Goal: Contribute content: Contribute content

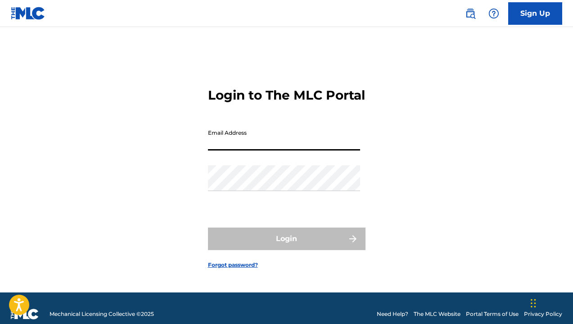
type input "[EMAIL_ADDRESS][DOMAIN_NAME]"
click at [287, 246] on button "Login" at bounding box center [287, 239] width 158 height 23
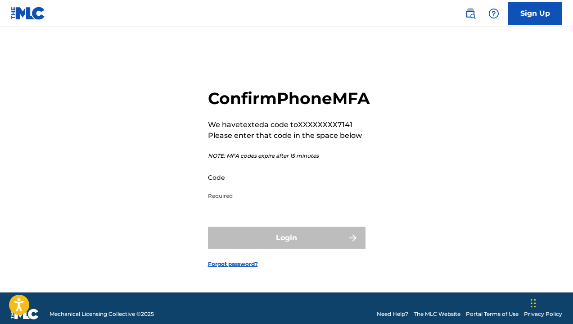
click at [253, 190] on input "Code" at bounding box center [284, 177] width 152 height 26
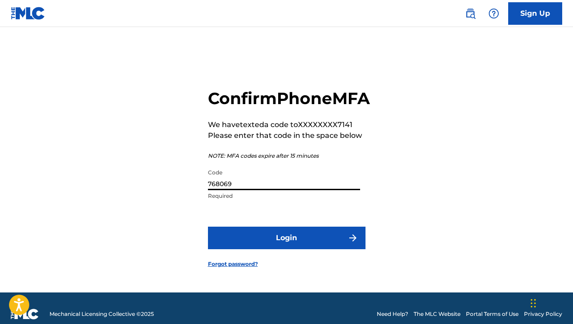
type input "768069"
click at [261, 239] on button "Login" at bounding box center [287, 238] width 158 height 23
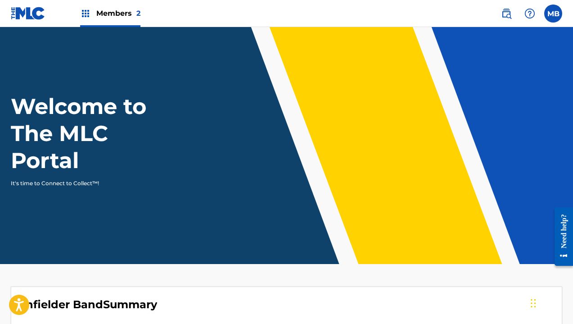
click at [88, 16] on img at bounding box center [85, 13] width 11 height 11
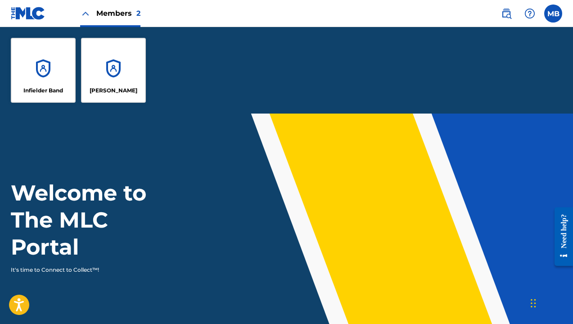
click at [93, 13] on div "Members 2" at bounding box center [110, 13] width 60 height 27
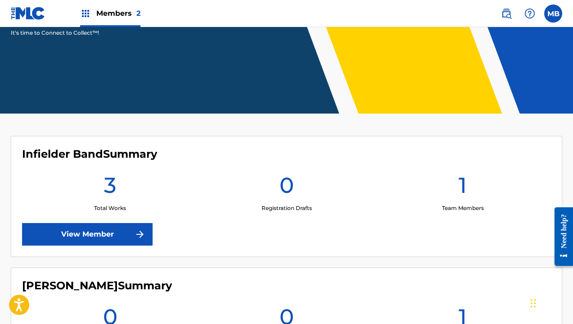
scroll to position [141, 0]
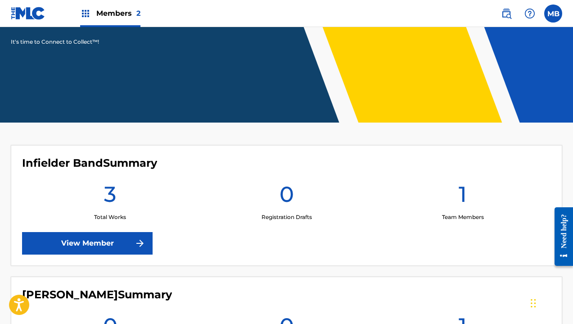
click at [133, 241] on link "View Member" at bounding box center [87, 243] width 131 height 23
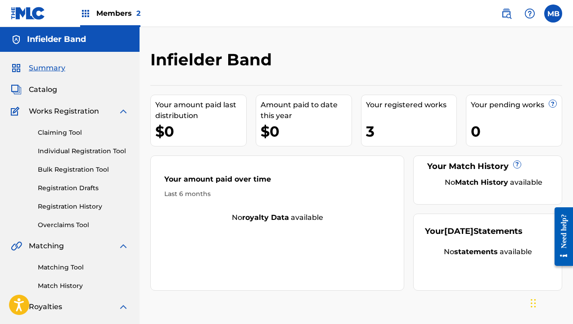
click at [81, 136] on link "Claiming Tool" at bounding box center [83, 132] width 91 height 9
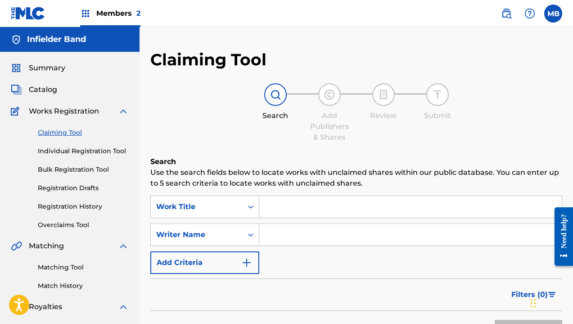
click at [278, 204] on input "Search Form" at bounding box center [410, 207] width 303 height 22
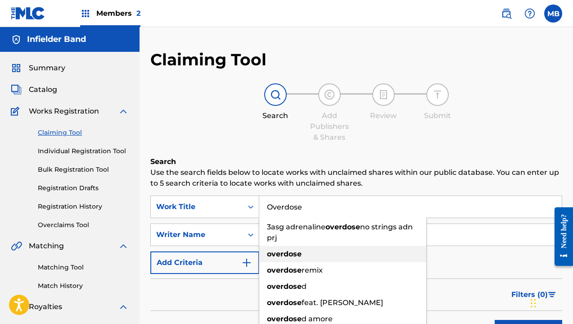
click at [326, 258] on div "overdose" at bounding box center [342, 254] width 167 height 16
type input "overdose"
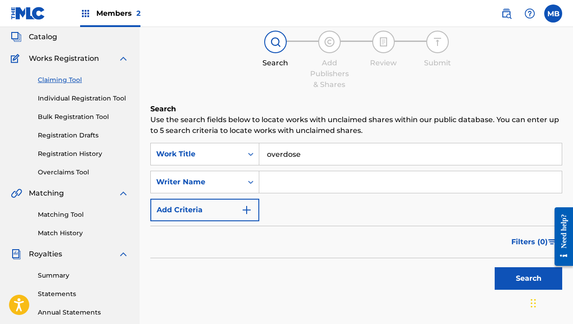
scroll to position [55, 0]
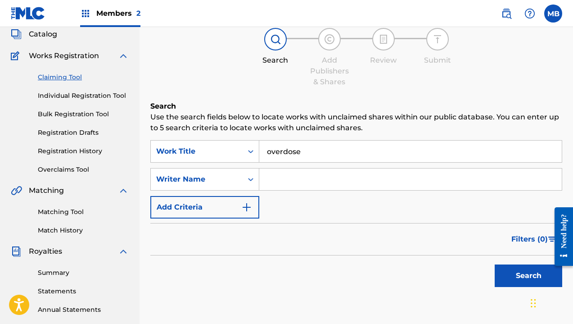
click at [309, 187] on input "Search Form" at bounding box center [410, 179] width 303 height 22
type input "m"
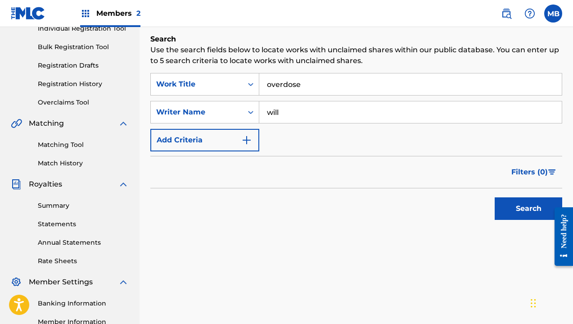
scroll to position [121, 0]
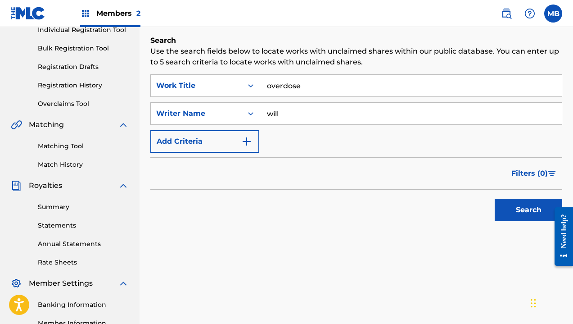
type input "will"
click at [532, 210] on button "Search" at bounding box center [529, 210] width 68 height 23
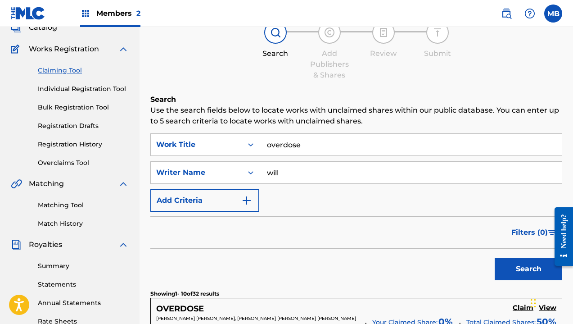
scroll to position [60, 0]
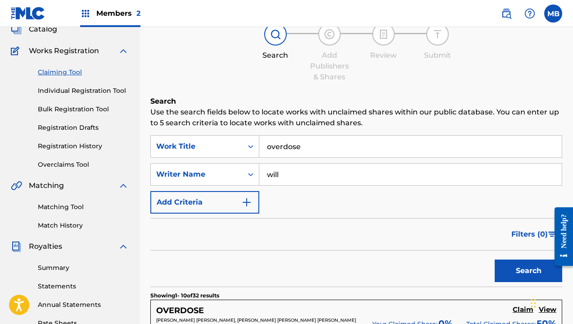
click at [92, 131] on link "Registration Drafts" at bounding box center [83, 127] width 91 height 9
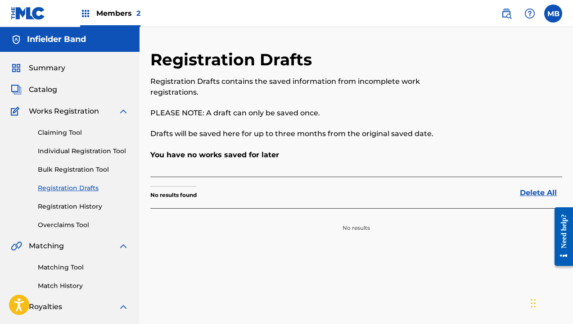
click at [105, 150] on link "Individual Registration Tool" at bounding box center [83, 150] width 91 height 9
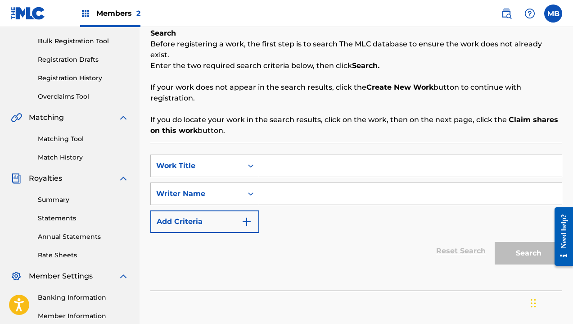
scroll to position [129, 0]
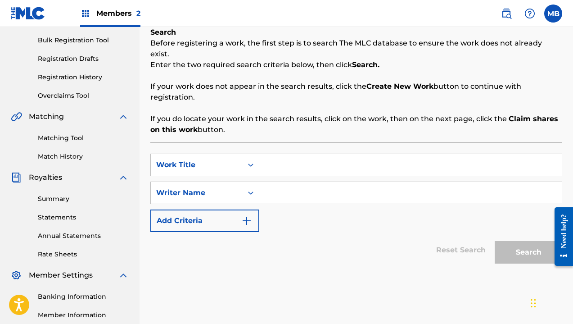
click at [277, 142] on div "SearchWithCriteria00534c85-ea7f-4716-81ca-1f39ebbf5ace Work Title SearchWithCri…" at bounding box center [356, 216] width 412 height 148
click at [281, 154] on input "Search Form" at bounding box center [410, 165] width 303 height 22
type input "overdose"
click at [515, 245] on div "Search" at bounding box center [527, 250] width 72 height 36
click at [382, 187] on input "Search Form" at bounding box center [410, 193] width 303 height 22
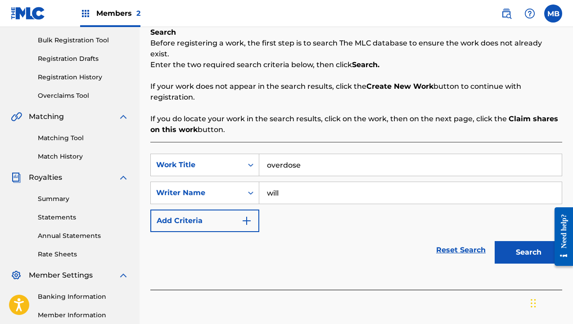
type input "will"
click at [561, 255] on div "Need help?" at bounding box center [564, 236] width 12 height 45
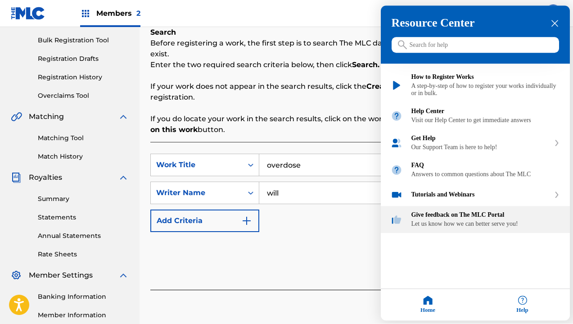
click at [531, 233] on div "Give feedback on The MLC Portal Let us know how we can better serve you!" at bounding box center [475, 219] width 189 height 27
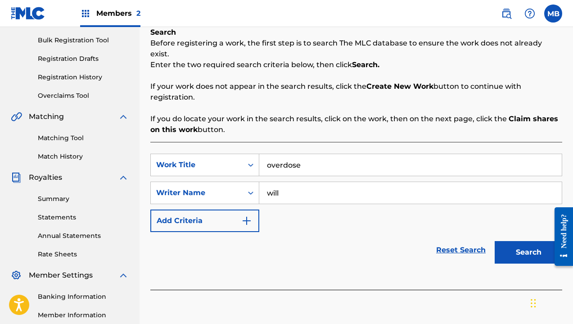
click at [523, 248] on button "Search" at bounding box center [529, 252] width 68 height 23
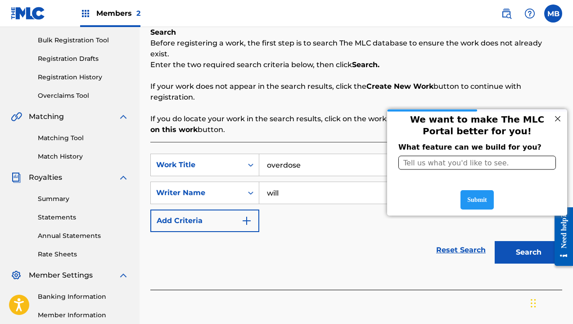
scroll to position [0, 0]
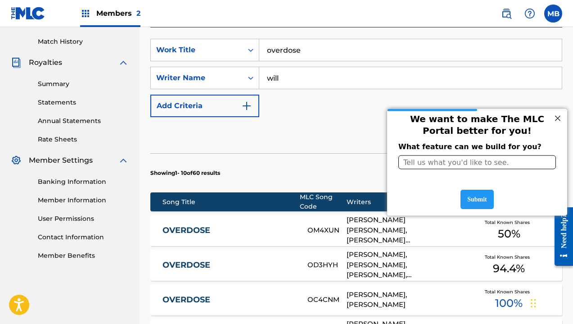
click at [337, 141] on div "Reset Search Search" at bounding box center [356, 135] width 412 height 36
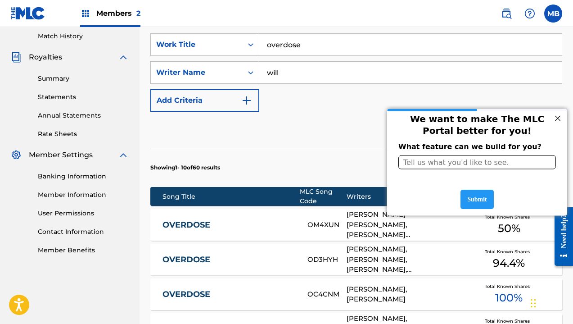
click at [560, 123] on div at bounding box center [558, 118] width 12 height 12
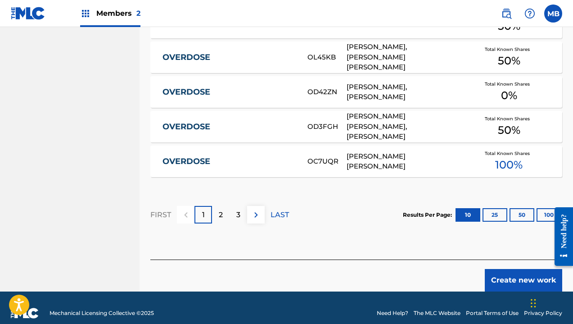
click at [495, 269] on button "Create new work" at bounding box center [523, 280] width 77 height 23
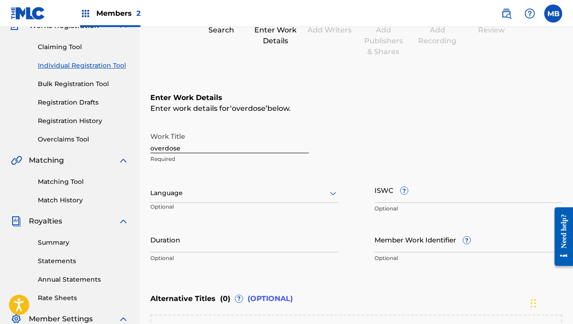
scroll to position [4, 0]
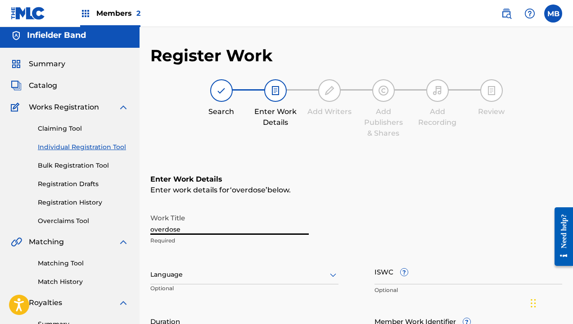
click at [215, 230] on input "overdose" at bounding box center [229, 222] width 159 height 26
drag, startPoint x: 215, startPoint y: 231, endPoint x: 152, endPoint y: 230, distance: 63.1
click at [152, 230] on input "overdose" at bounding box center [229, 222] width 159 height 26
type input "Overdose"
click at [224, 267] on div "Language" at bounding box center [244, 274] width 188 height 19
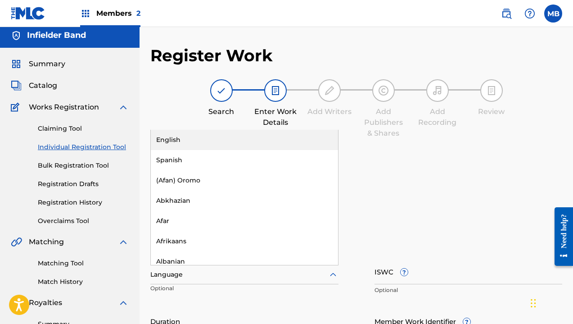
click at [196, 136] on div "English" at bounding box center [244, 140] width 187 height 20
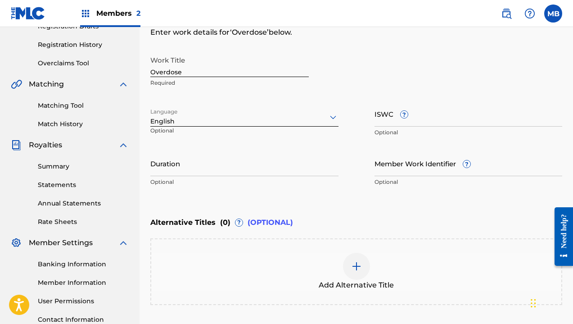
scroll to position [176, 0]
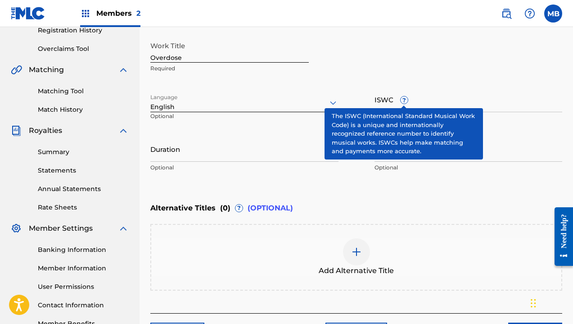
click at [405, 98] on span "?" at bounding box center [404, 99] width 7 height 7
click at [405, 98] on input "ISWC ?" at bounding box center [469, 99] width 188 height 26
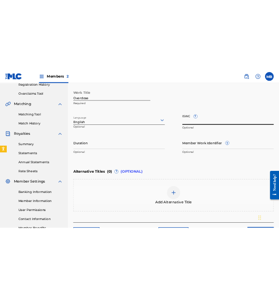
scroll to position [593, 0]
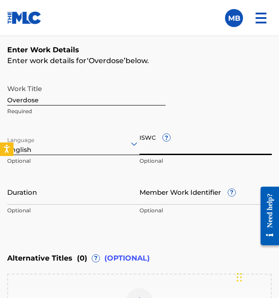
paste input "T3343650835"
type input "T3343650835"
click at [99, 202] on input "Duration" at bounding box center [73, 192] width 132 height 26
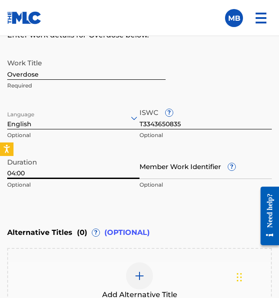
scroll to position [625, 0]
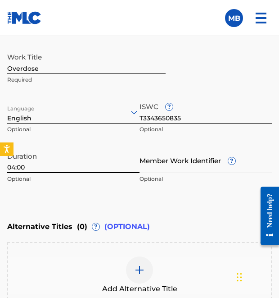
type input "04:00"
click at [169, 163] on input "Member Work Identifier ?" at bounding box center [206, 160] width 132 height 26
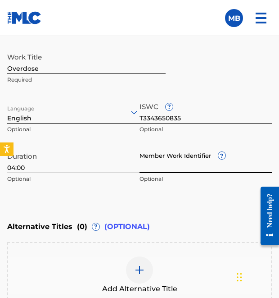
click at [204, 182] on p "Optional" at bounding box center [206, 179] width 132 height 8
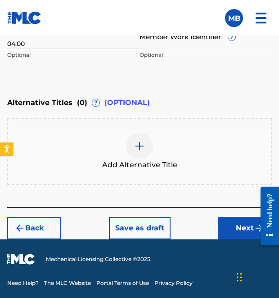
click at [222, 213] on div "Back Save as draft Next" at bounding box center [139, 223] width 265 height 32
click at [228, 223] on button "Next" at bounding box center [245, 228] width 54 height 23
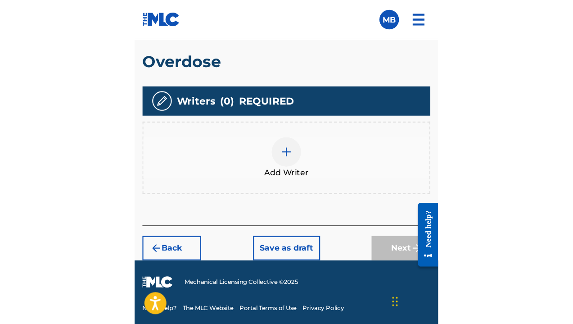
scroll to position [235, 0]
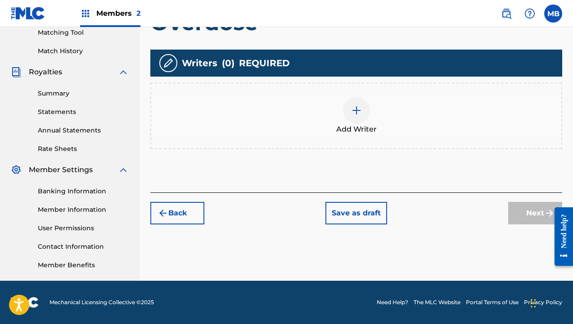
click at [319, 117] on div "Add Writer" at bounding box center [356, 116] width 410 height 38
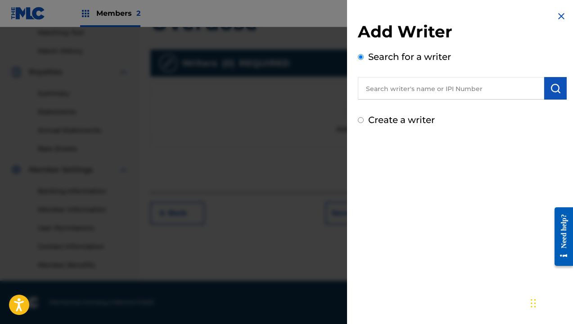
click at [379, 106] on div "Add Writer Search for a writer Create a writer" at bounding box center [462, 74] width 209 height 105
click at [388, 98] on input "text" at bounding box center [451, 88] width 187 height 23
click at [555, 93] on img "submit" at bounding box center [556, 88] width 11 height 11
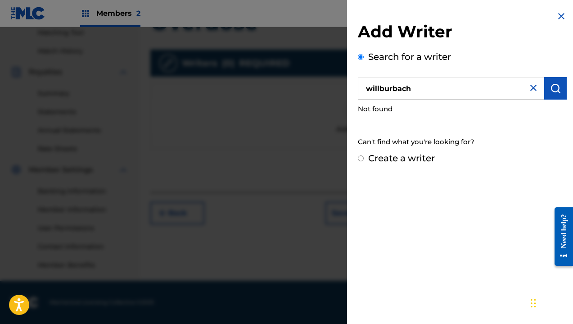
drag, startPoint x: 458, startPoint y: 94, endPoint x: 366, endPoint y: 79, distance: 93.1
click at [366, 79] on input "willburbach" at bounding box center [451, 88] width 187 height 23
type input "will [PERSON_NAME] [PERSON_NAME]"
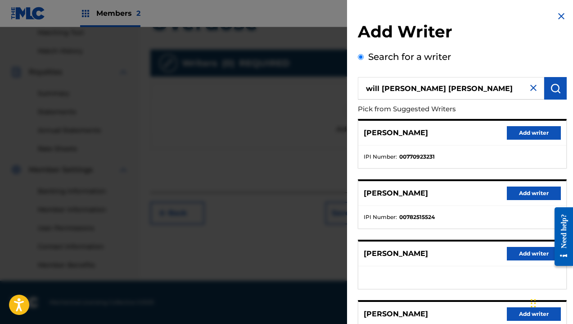
scroll to position [0, 0]
click at [529, 88] on img at bounding box center [533, 87] width 11 height 11
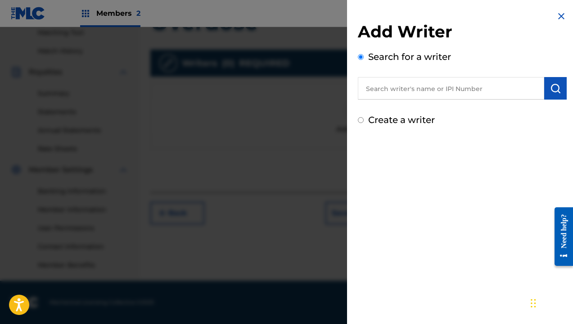
click at [492, 91] on input "text" at bounding box center [451, 88] width 187 height 23
paste input "1294906125"
type input "1294906125"
click at [553, 86] on img "submit" at bounding box center [556, 88] width 11 height 11
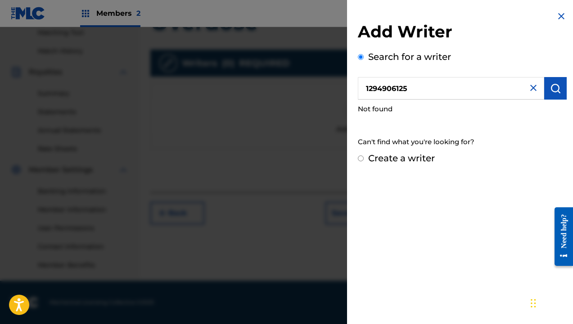
click at [468, 84] on input "1294906125" at bounding box center [451, 88] width 187 height 23
click at [528, 91] on img at bounding box center [533, 87] width 11 height 11
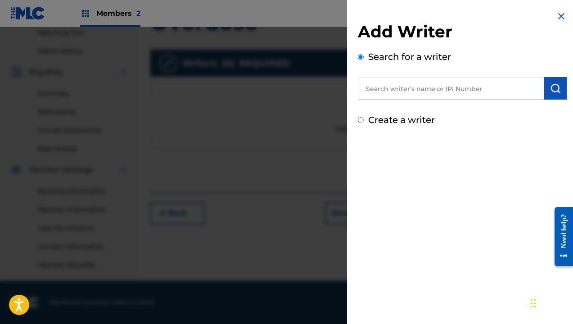
click at [496, 89] on input "text" at bounding box center [451, 88] width 187 height 23
paste input "1294906125"
type input "1294906125"
click at [559, 91] on button "submit" at bounding box center [556, 88] width 23 height 23
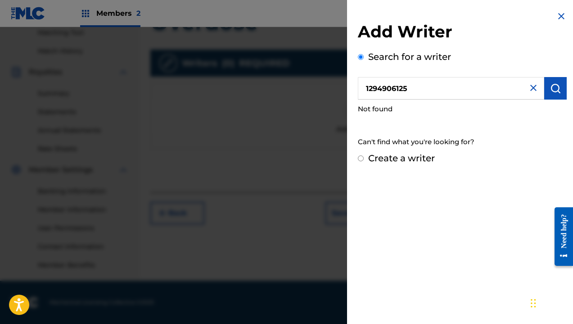
click at [530, 91] on img at bounding box center [533, 87] width 11 height 11
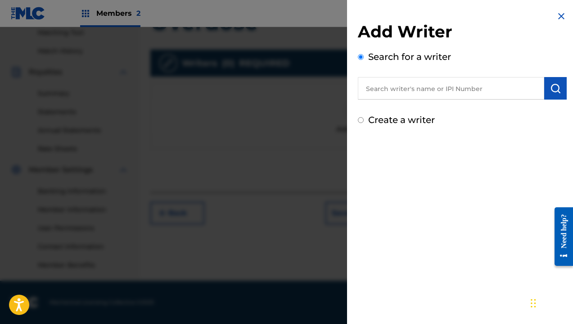
click at [473, 96] on input "text" at bounding box center [451, 88] width 187 height 23
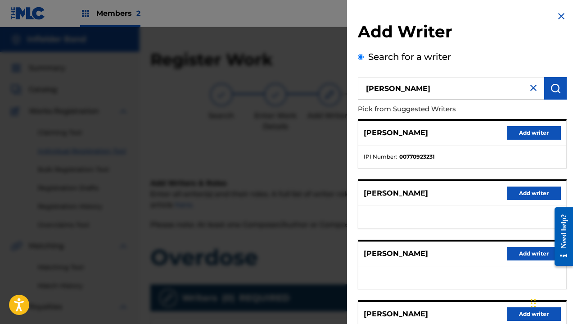
type input "[PERSON_NAME]"
click at [552, 86] on img "submit" at bounding box center [556, 88] width 11 height 11
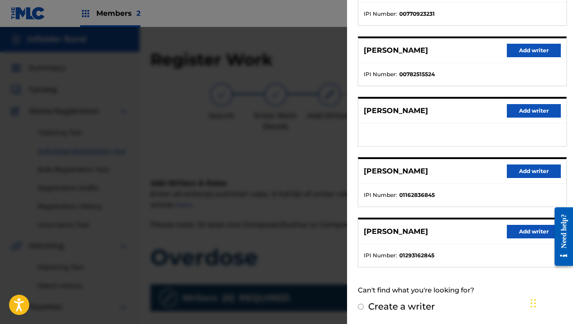
scroll to position [142, 0]
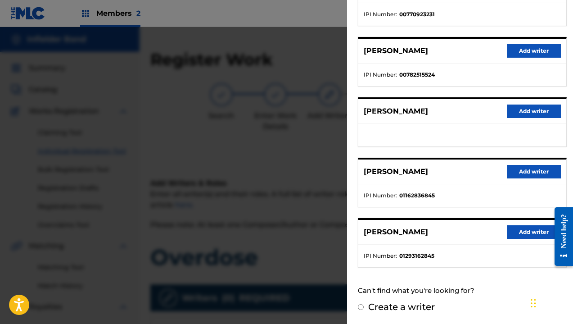
click at [523, 230] on button "Add writer" at bounding box center [534, 232] width 54 height 14
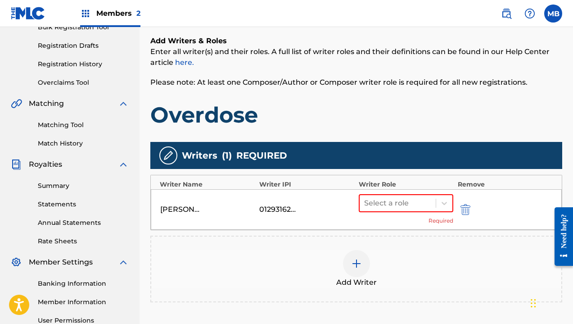
scroll to position [143, 0]
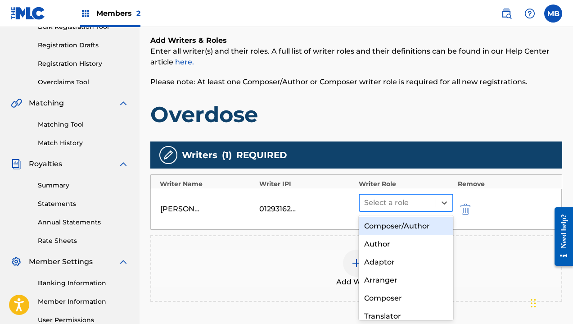
click at [433, 206] on div "Select a role" at bounding box center [398, 203] width 76 height 16
click at [426, 225] on div "Composer/Author" at bounding box center [406, 226] width 95 height 18
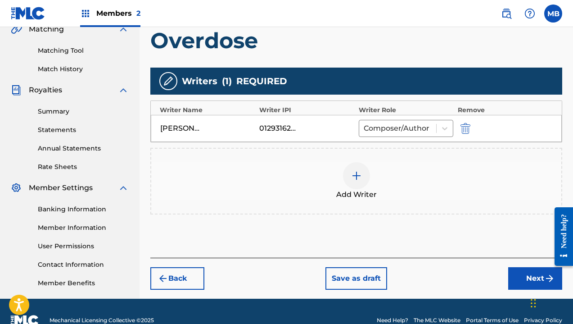
click at [529, 274] on button "Next" at bounding box center [536, 278] width 54 height 23
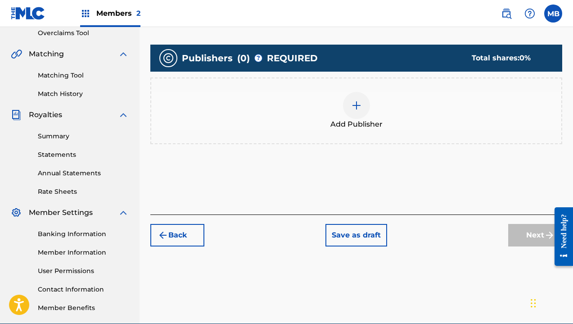
scroll to position [196, 0]
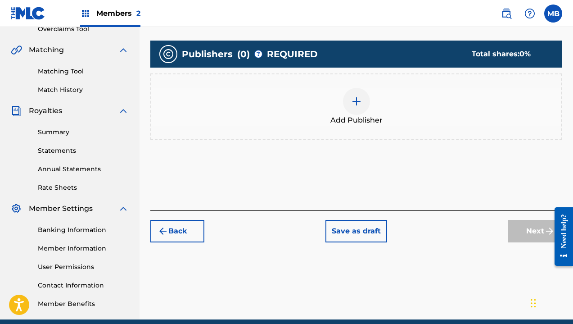
click at [365, 110] on div at bounding box center [356, 101] width 27 height 27
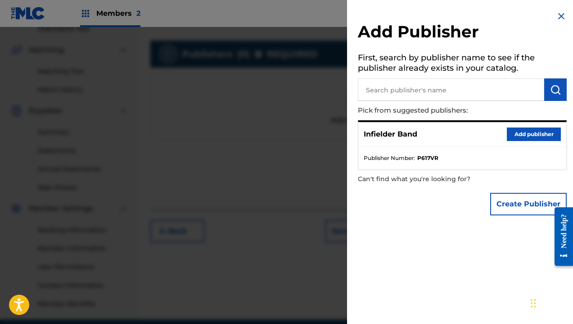
click at [515, 137] on button "Add publisher" at bounding box center [534, 134] width 54 height 14
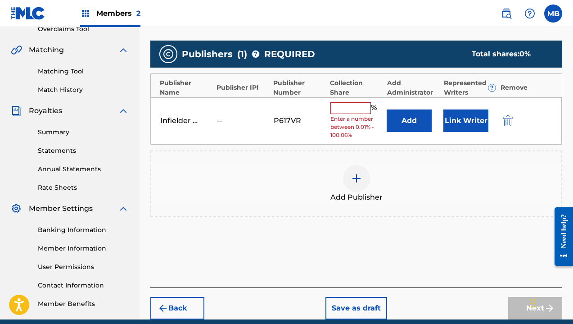
click at [356, 104] on input "text" at bounding box center [351, 108] width 41 height 12
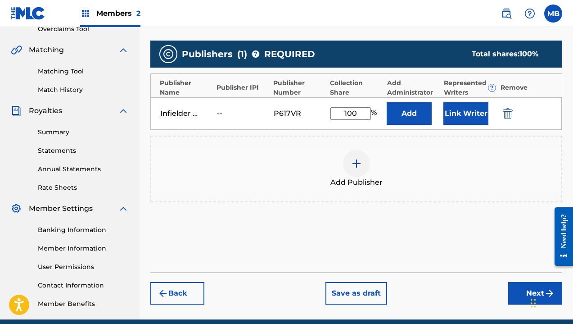
type input "100"
click at [514, 283] on button "Next" at bounding box center [536, 293] width 54 height 23
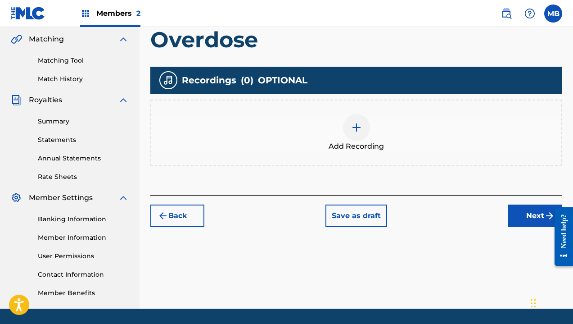
scroll to position [209, 0]
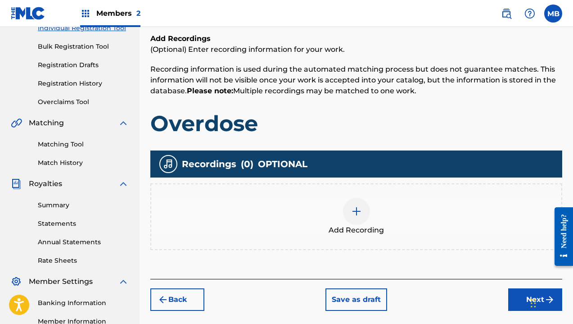
click at [523, 307] on button "Next" at bounding box center [536, 299] width 54 height 23
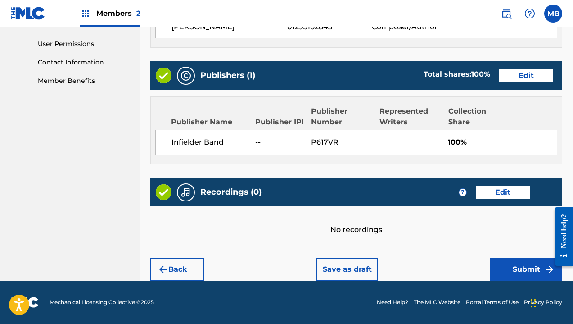
scroll to position [419, 0]
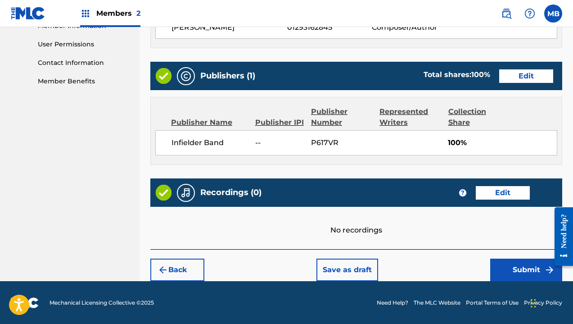
click at [514, 269] on button "Submit" at bounding box center [527, 270] width 72 height 23
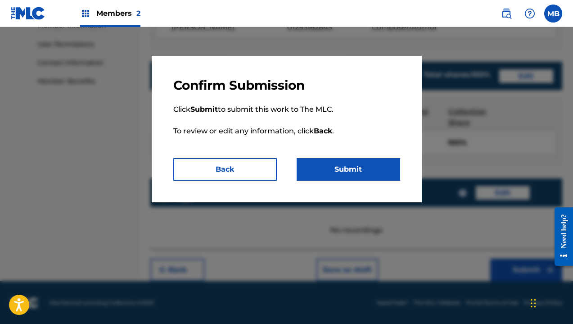
click at [390, 166] on button "Submit" at bounding box center [349, 169] width 104 height 23
